Goal: Information Seeking & Learning: Find specific fact

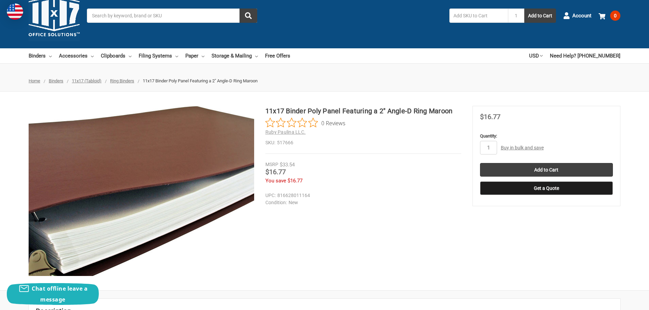
scroll to position [34, 0]
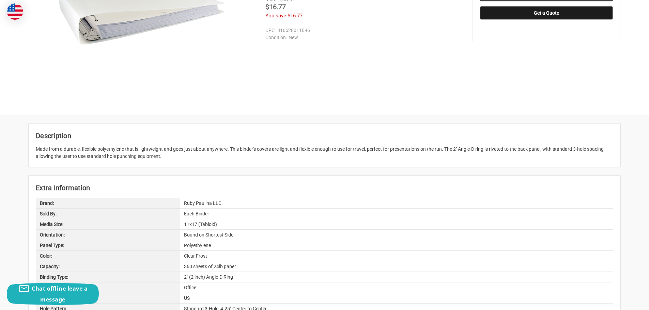
scroll to position [204, 0]
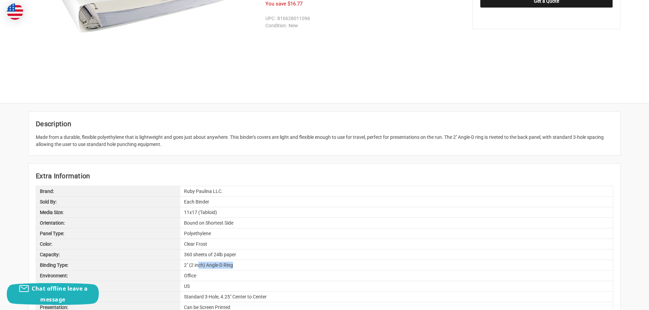
drag, startPoint x: 200, startPoint y: 264, endPoint x: 236, endPoint y: 263, distance: 35.4
click at [235, 263] on div "2" (2 inch) Angle-D Ring" at bounding box center [396, 265] width 432 height 10
click at [238, 265] on div "2" (2 inch) Angle-D Ring" at bounding box center [396, 265] width 432 height 10
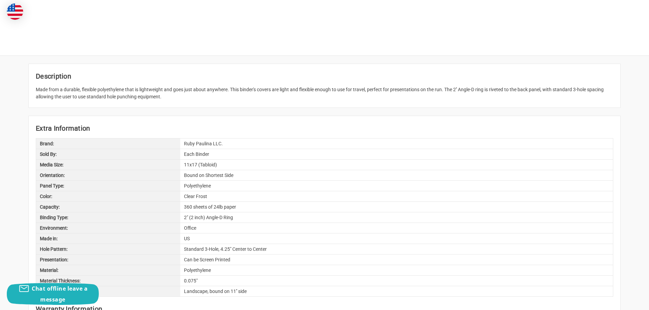
scroll to position [272, 0]
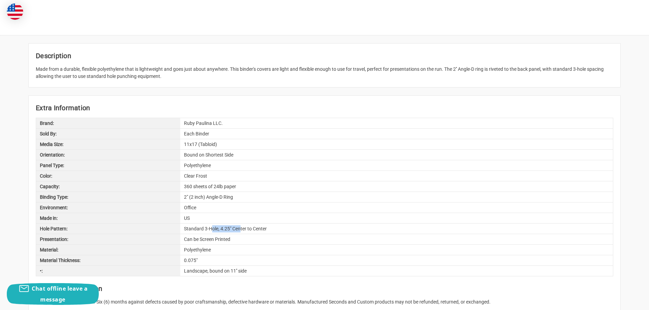
drag, startPoint x: 211, startPoint y: 230, endPoint x: 244, endPoint y: 230, distance: 32.3
click at [243, 230] on div "Standard 3-Hole, 4.25" Center to Center" at bounding box center [396, 229] width 432 height 10
click at [244, 230] on div "Standard 3-Hole, 4.25" Center to Center" at bounding box center [396, 229] width 432 height 10
drag, startPoint x: 270, startPoint y: 230, endPoint x: 182, endPoint y: 233, distance: 87.5
click at [182, 233] on div "Standard 3-Hole, 4.25" Center to Center" at bounding box center [396, 229] width 432 height 10
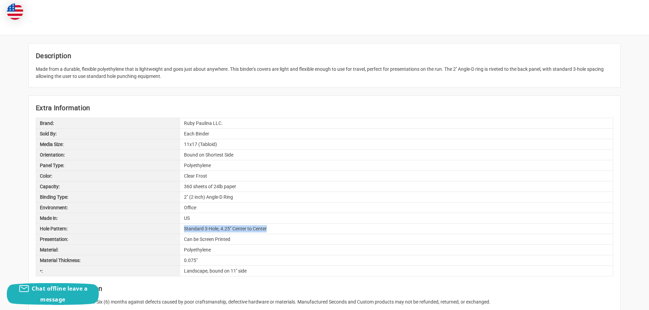
copy div "Standard 3-Hole, 4.25" Center to Center"
